Goal: Task Accomplishment & Management: Use online tool/utility

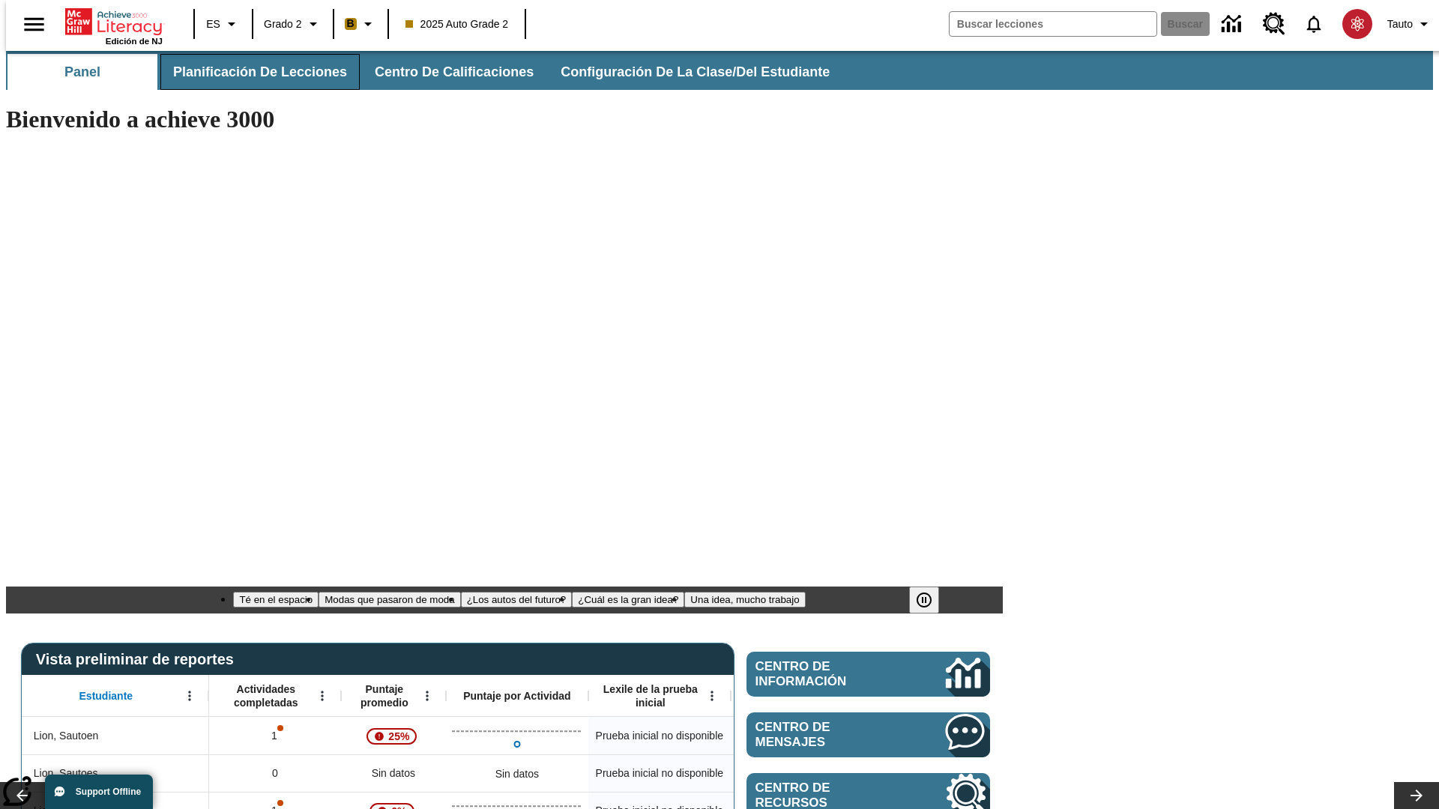
click at [251, 72] on span "Planificación de lecciones" at bounding box center [260, 72] width 174 height 17
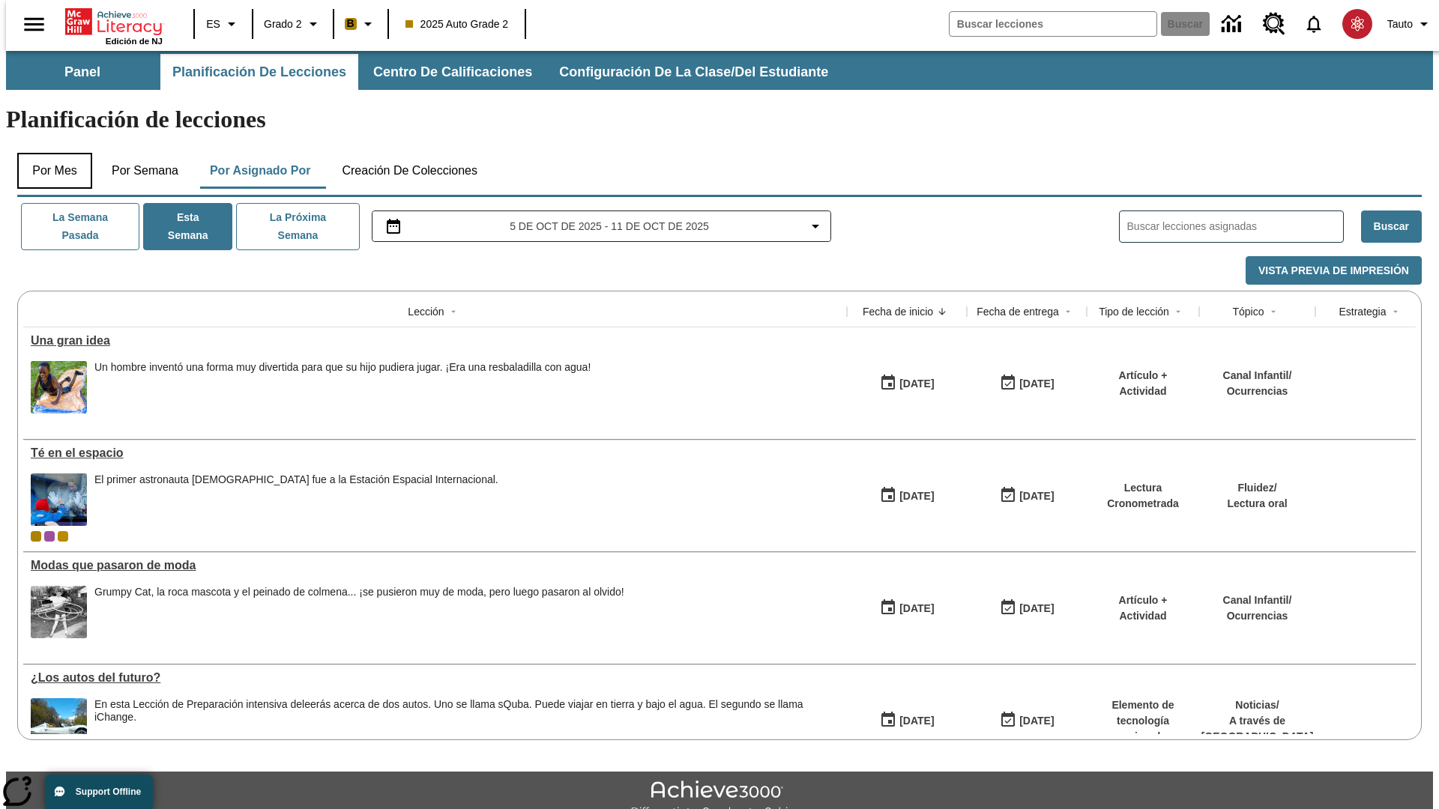
click at [49, 153] on button "Por mes" at bounding box center [54, 171] width 75 height 36
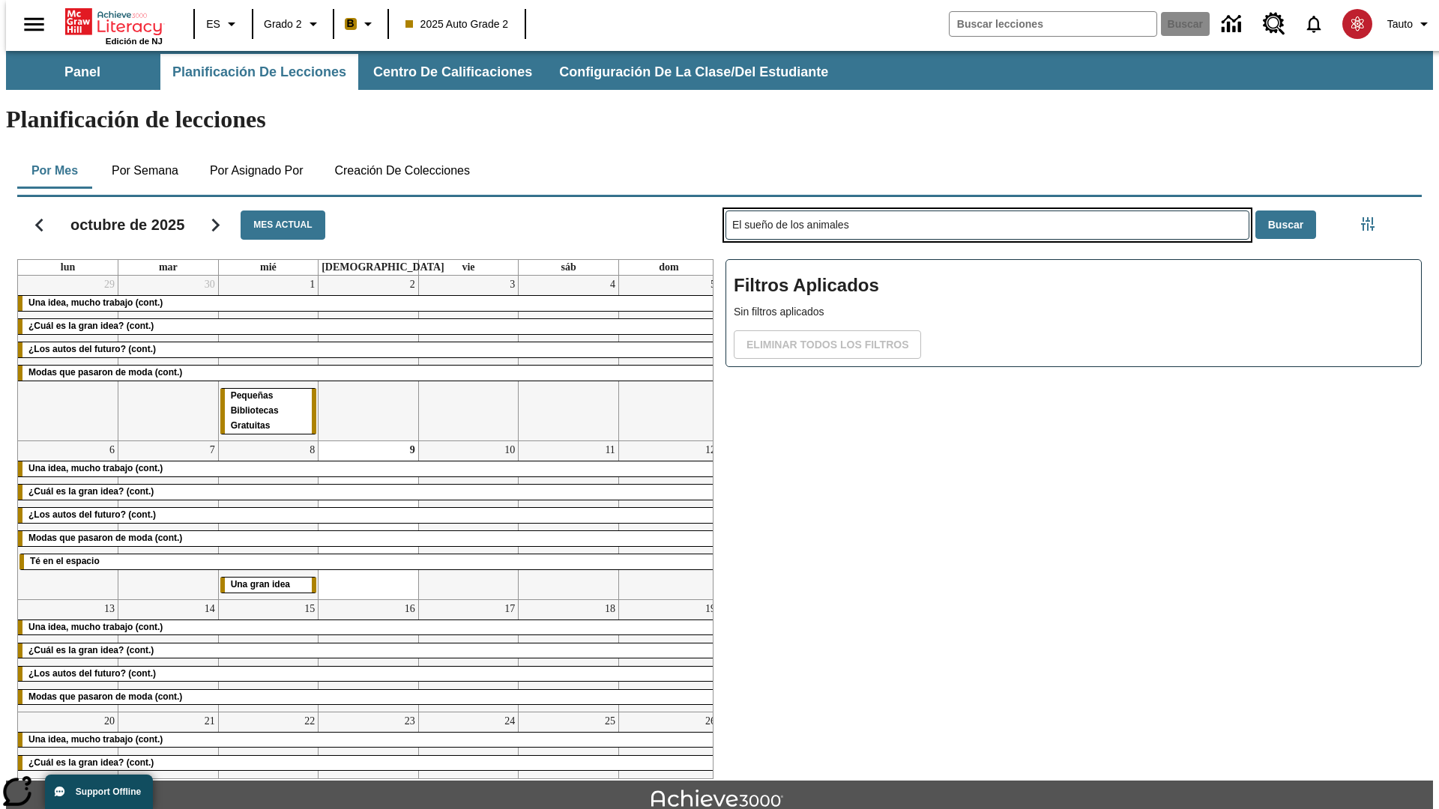
type input "El sueño de los animales"
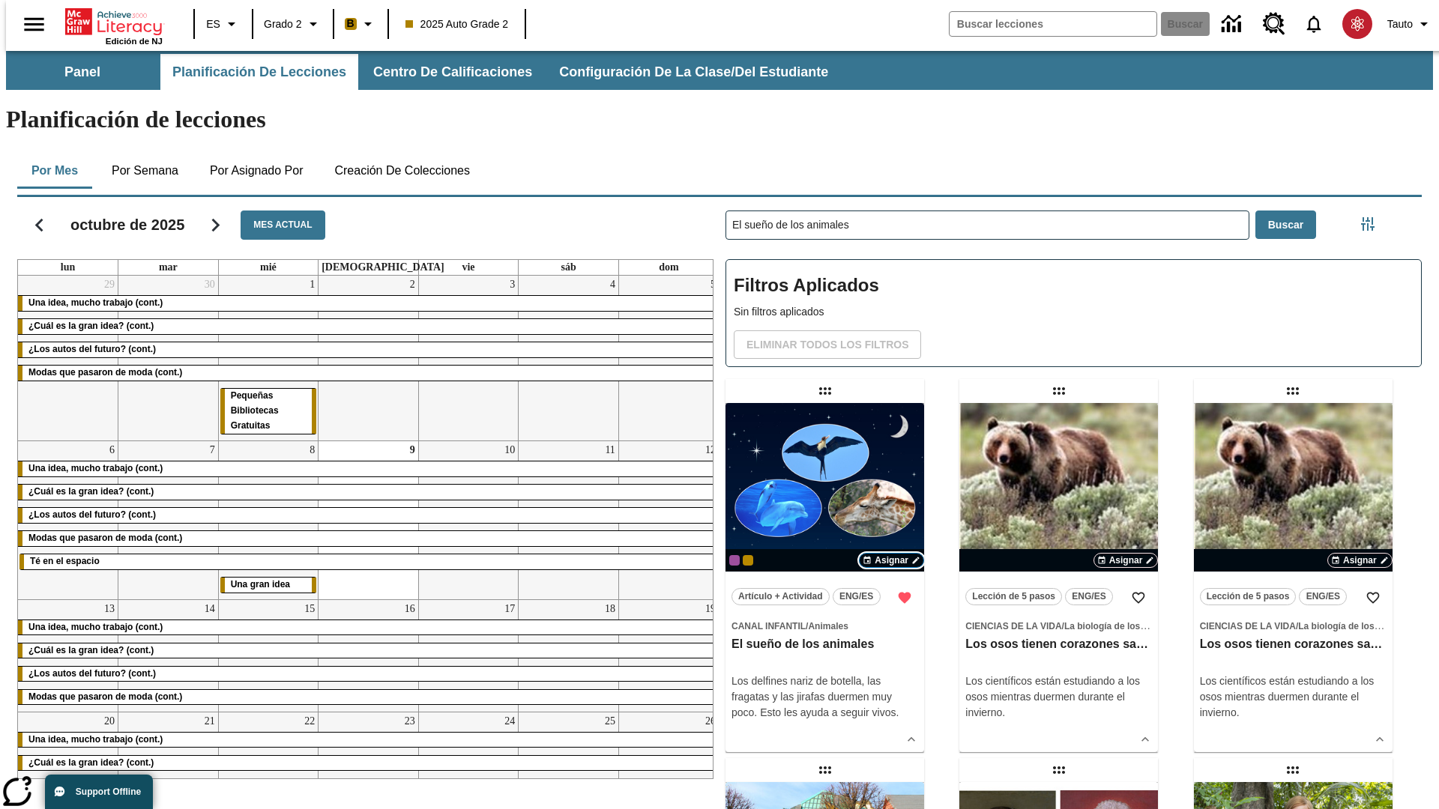
click at [891, 554] on span "Asignar" at bounding box center [892, 560] width 34 height 13
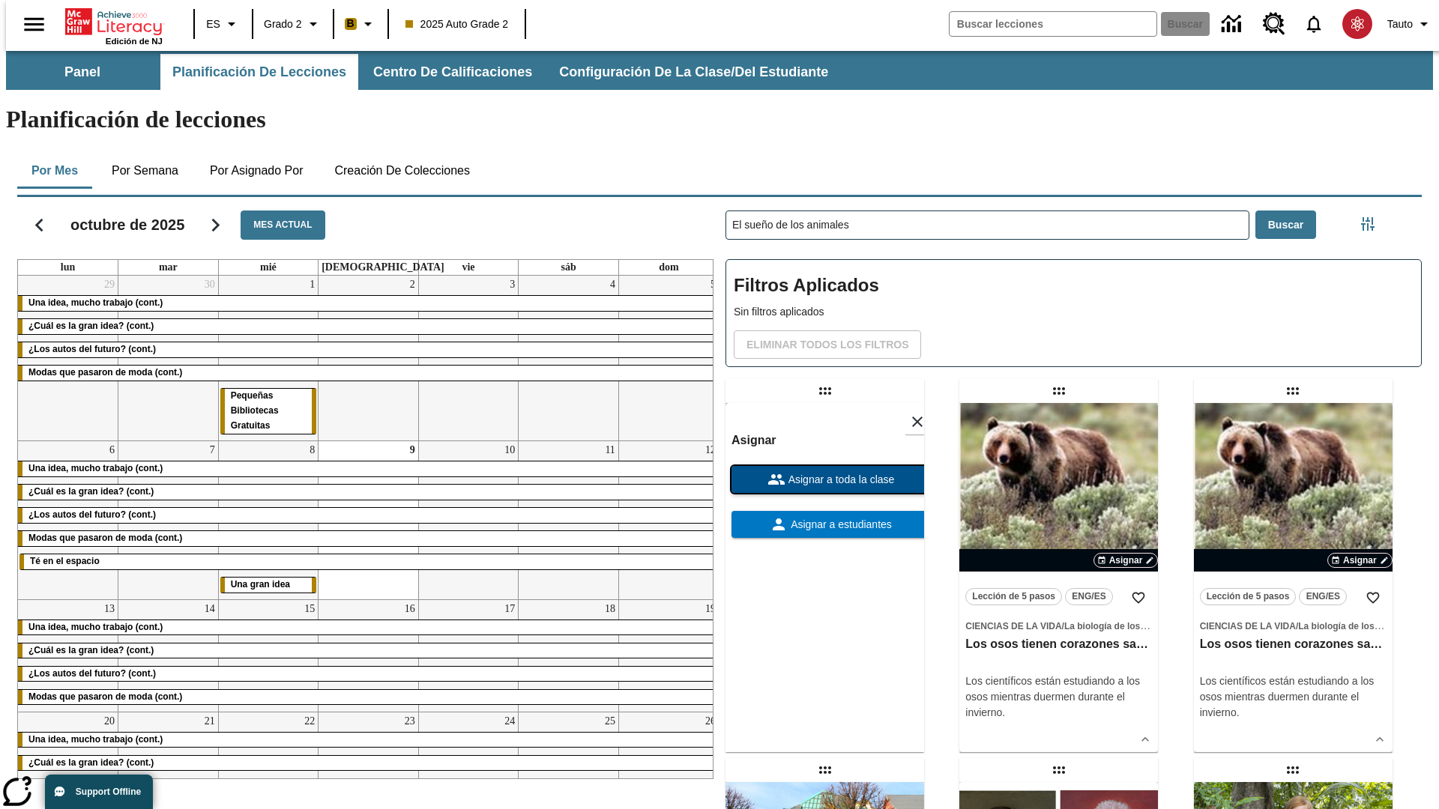
click at [824, 472] on span "Asignar a toda la clase" at bounding box center [839, 480] width 109 height 16
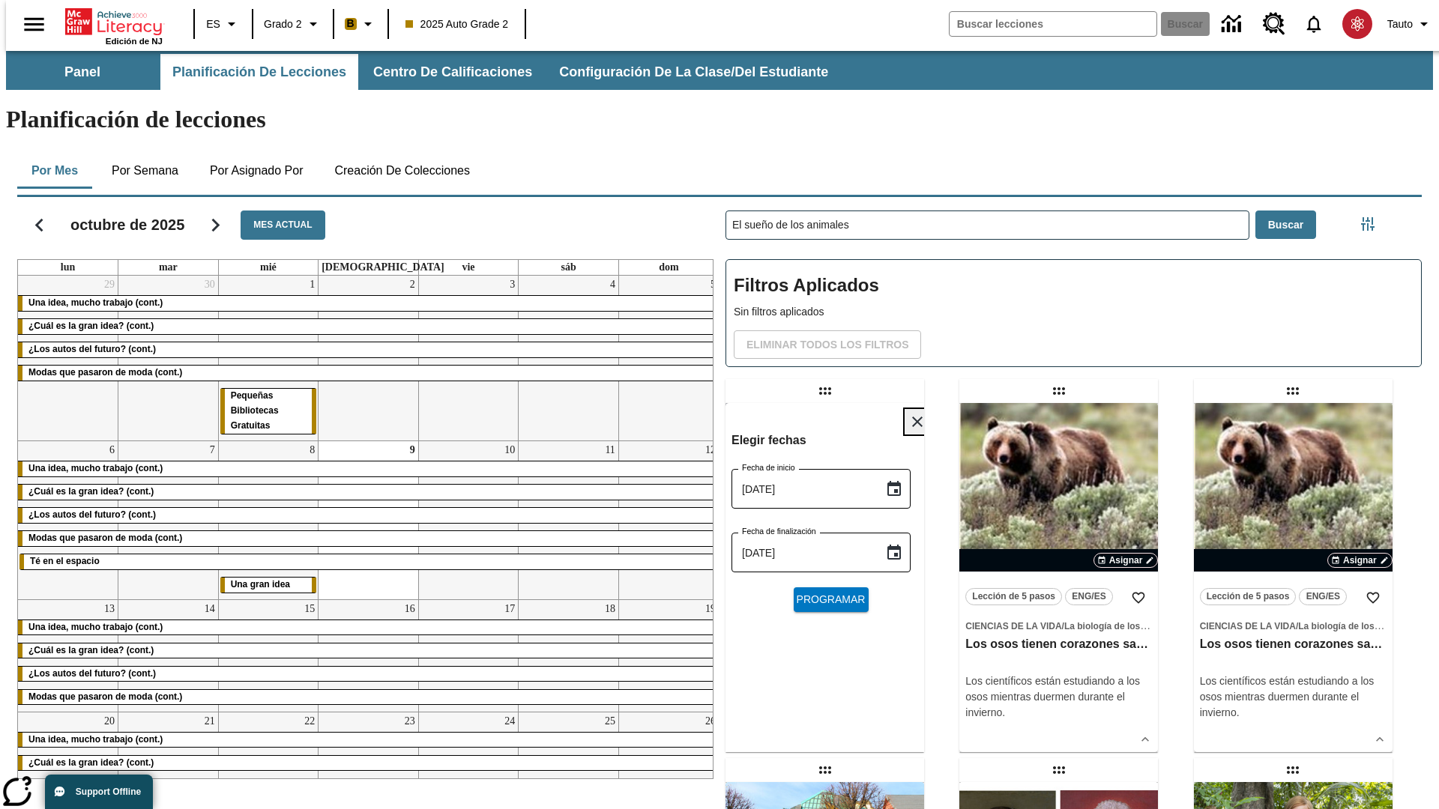
scroll to position [16, 0]
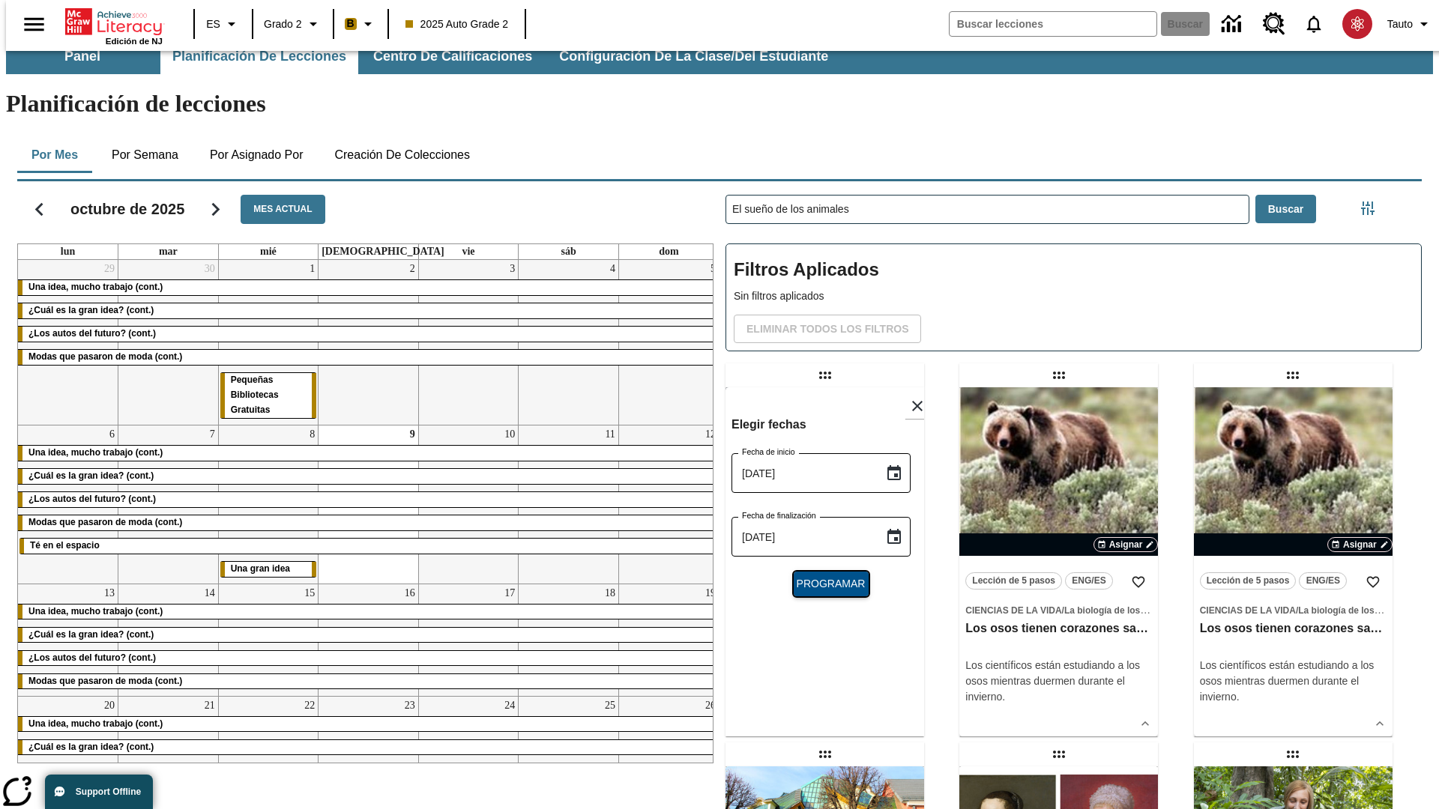
click at [824, 576] on span "Programar" at bounding box center [831, 584] width 69 height 16
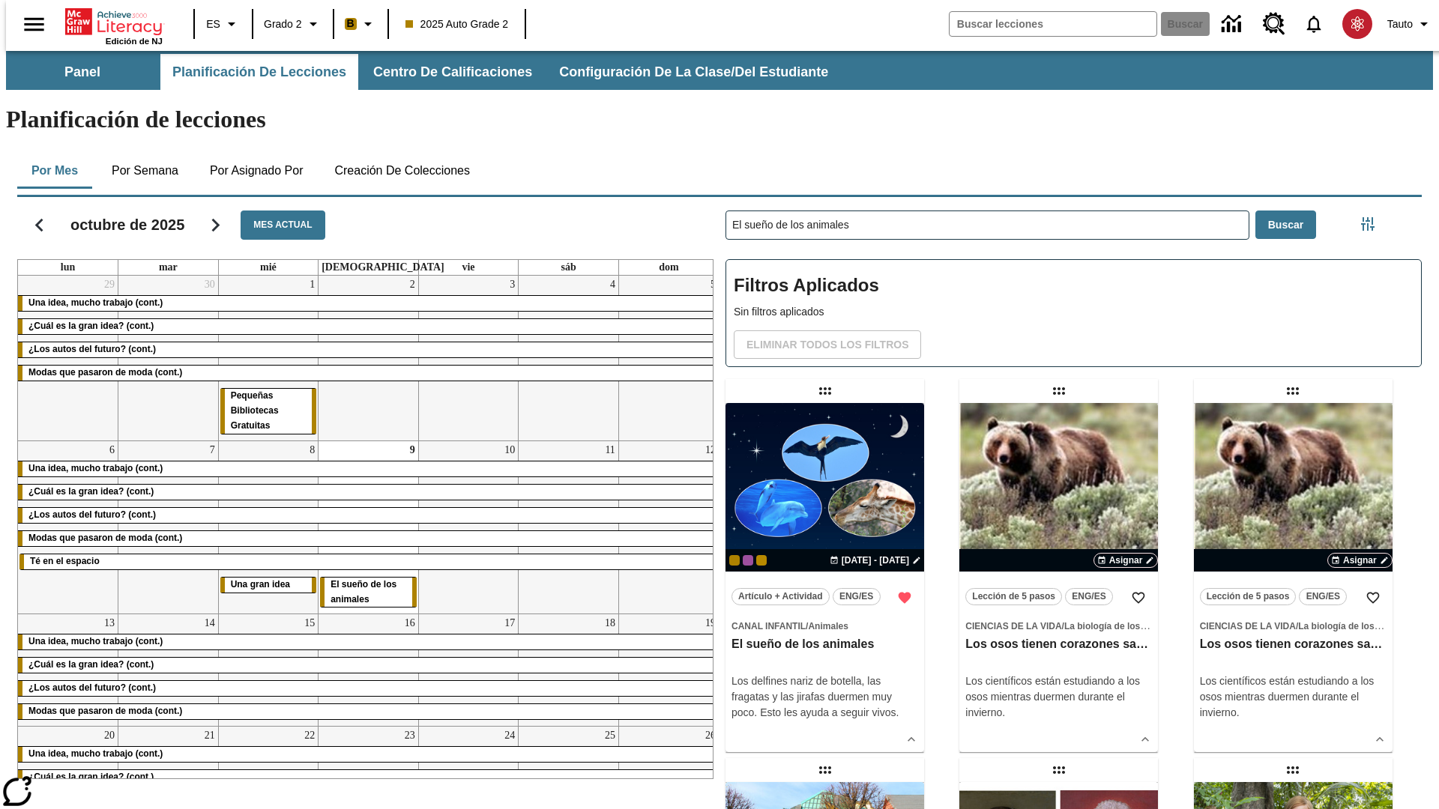
scroll to position [16, 0]
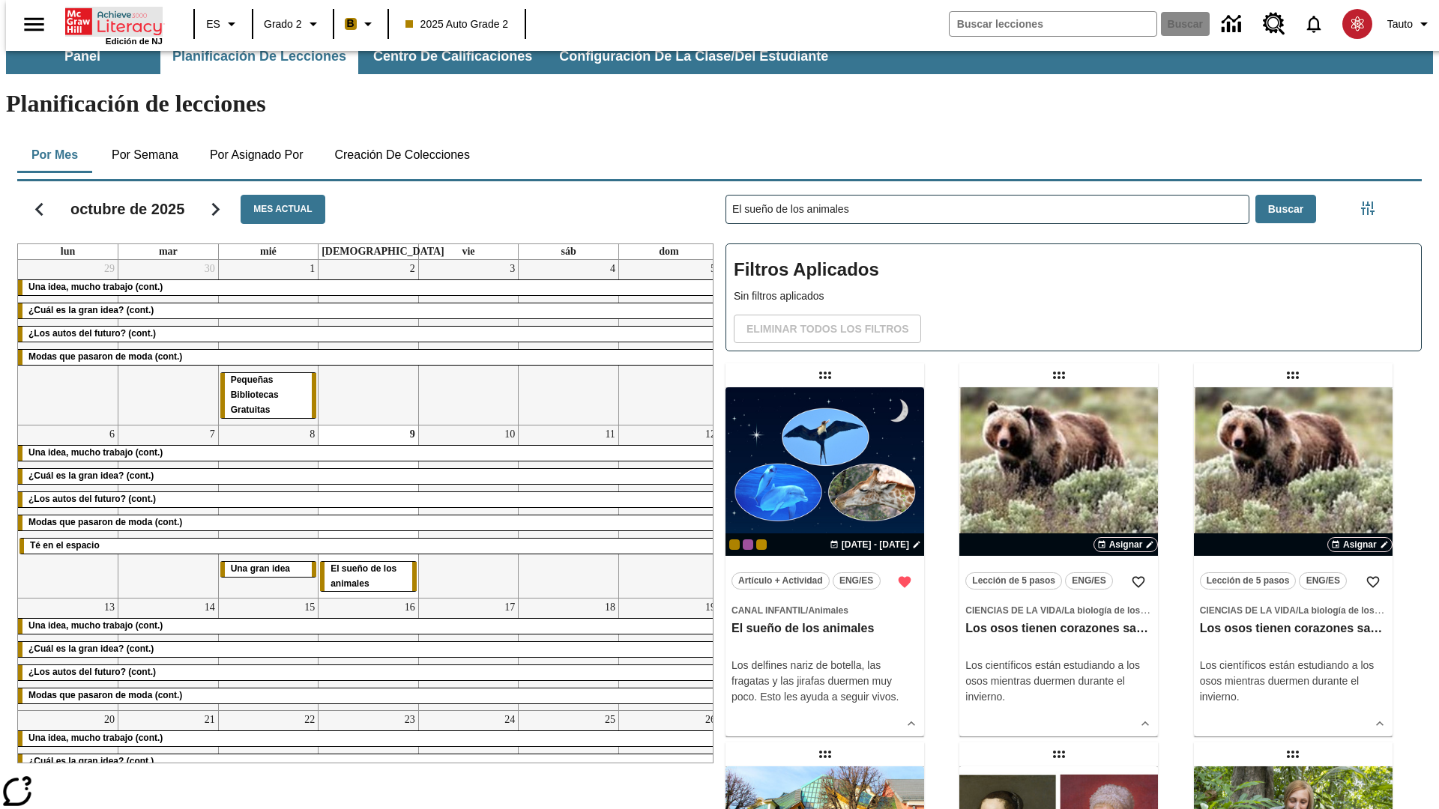
click at [108, 20] on icon "Portada" at bounding box center [115, 22] width 100 height 30
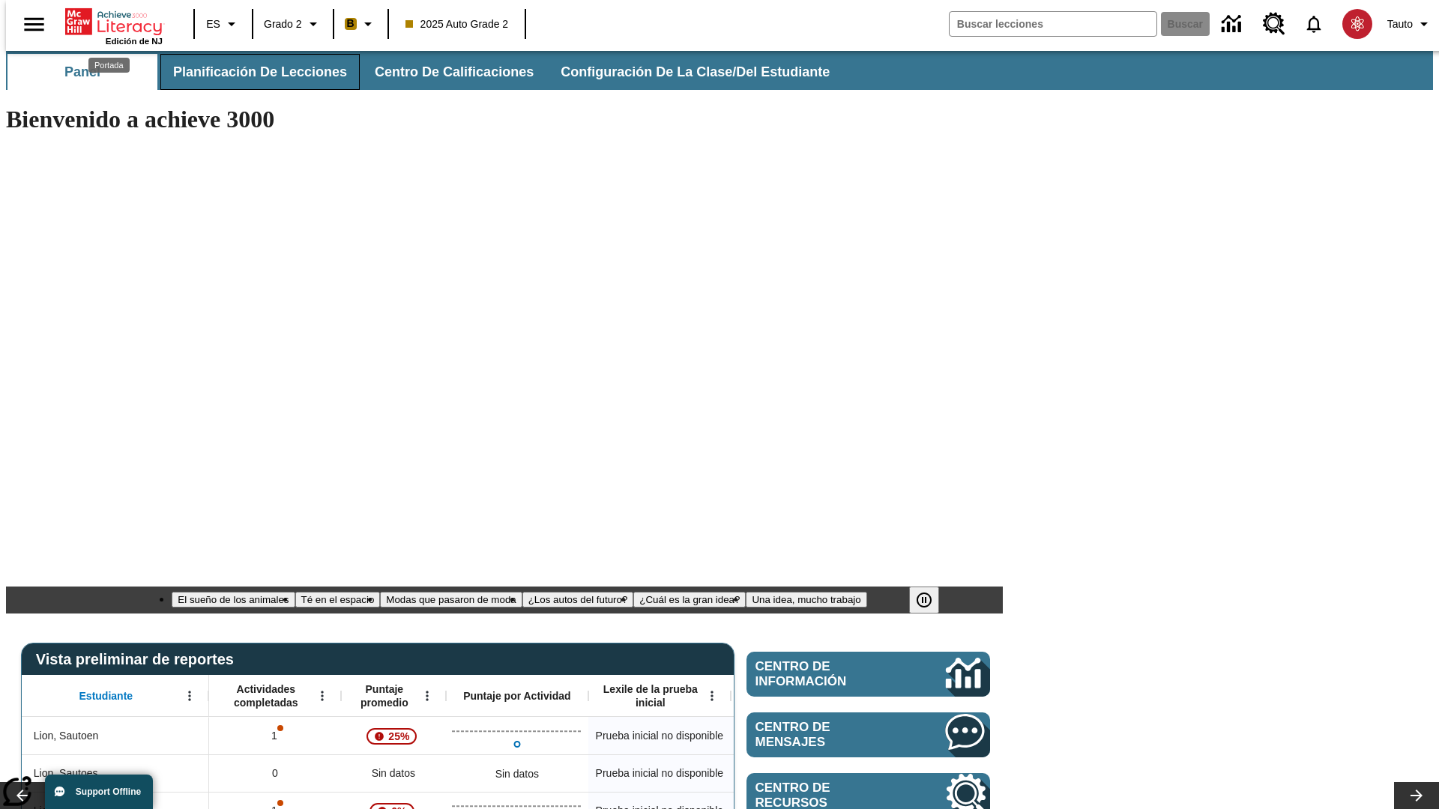
click at [251, 72] on span "Planificación de lecciones" at bounding box center [260, 72] width 174 height 17
